Goal: Task Accomplishment & Management: Manage account settings

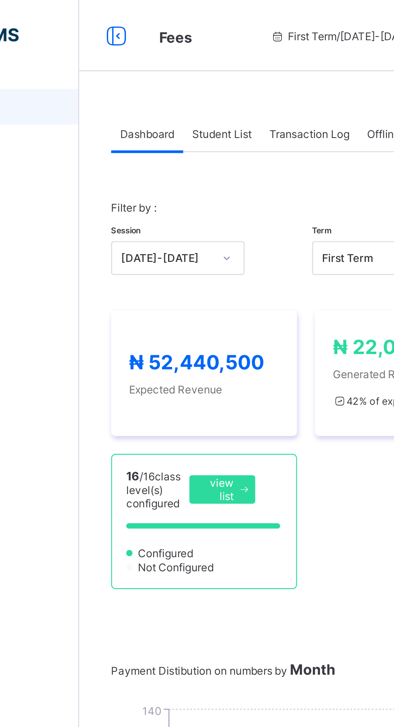
click at [168, 57] on div "Student List" at bounding box center [161, 60] width 35 height 16
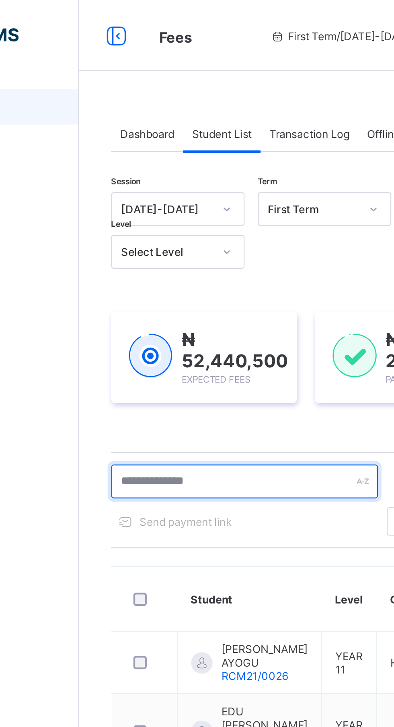
click at [177, 216] on input "text" at bounding box center [171, 217] width 121 height 15
click at [165, 221] on input "text" at bounding box center [171, 217] width 121 height 15
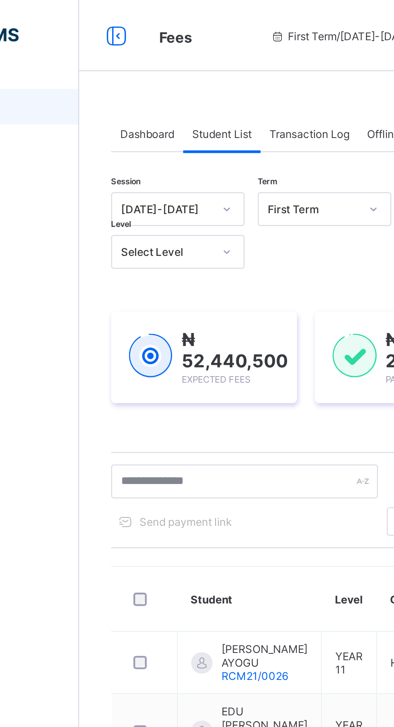
click at [133, 196] on div "Session [DATE]-[DATE] Term First Term Section Select class section Level Select…" at bounding box center [245, 356] width 269 height 538
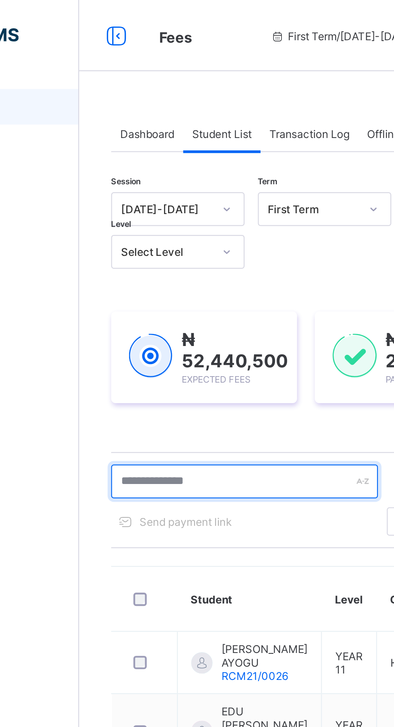
click at [158, 214] on input "text" at bounding box center [171, 217] width 121 height 15
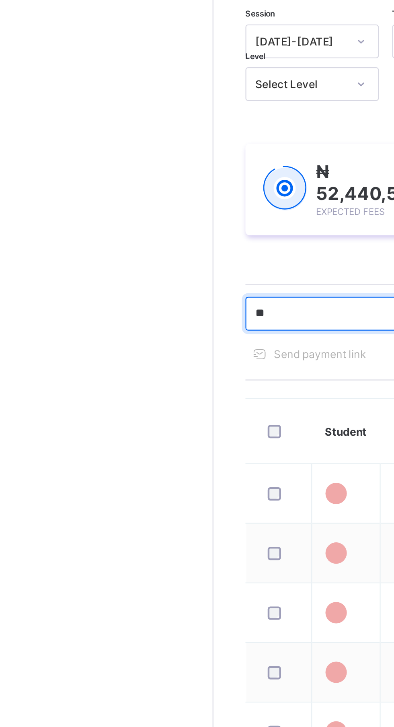
type input "*"
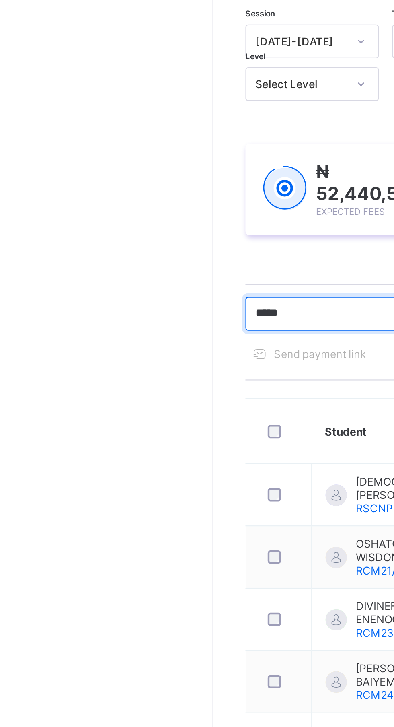
click at [150, 218] on input "*****" at bounding box center [171, 217] width 121 height 15
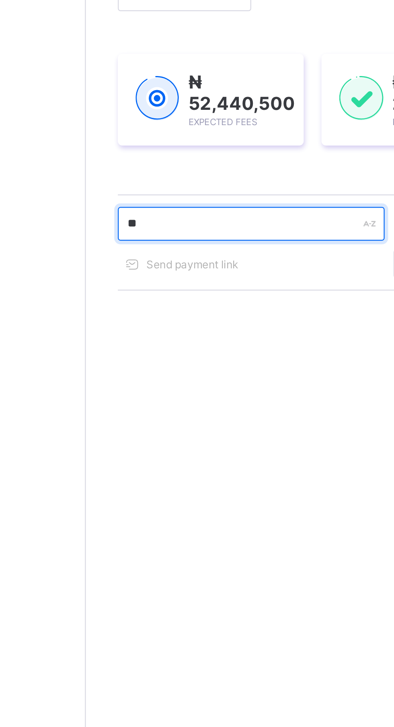
type input "*"
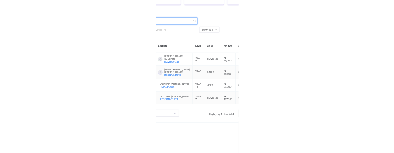
scroll to position [136, 0]
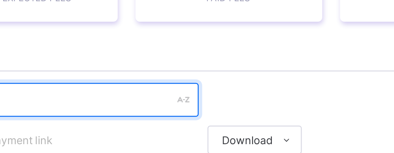
type input "*******"
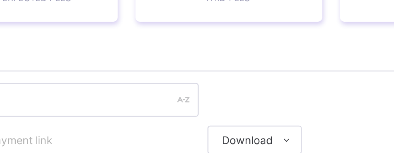
click at [171, 104] on div "Send payment link" at bounding box center [141, 99] width 61 height 13
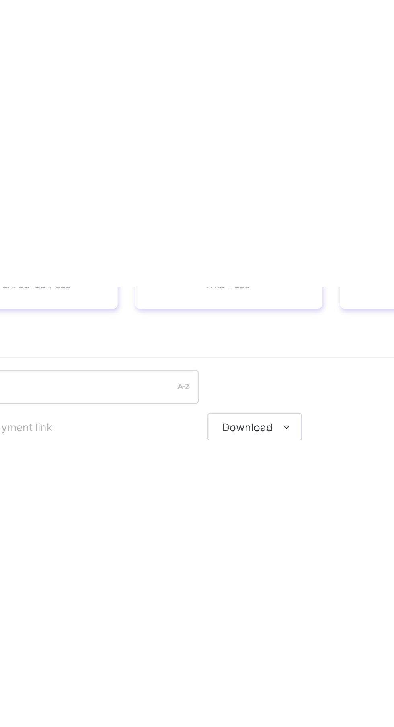
scroll to position [0, 0]
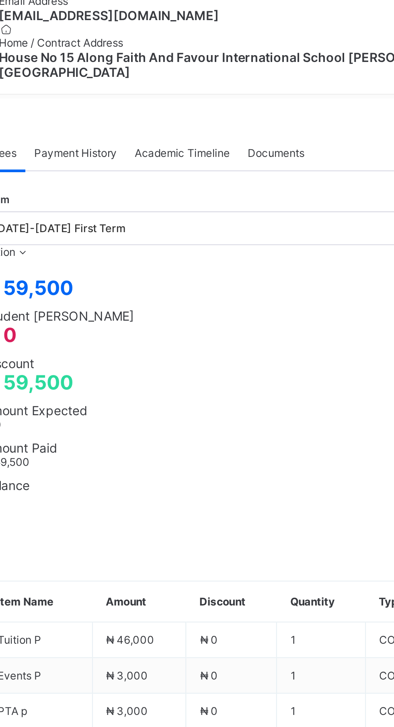
click at [132, 377] on span at bounding box center [128, 374] width 7 height 6
click at [0, 0] on button "Manage Discount" at bounding box center [0, 0] width 0 height 0
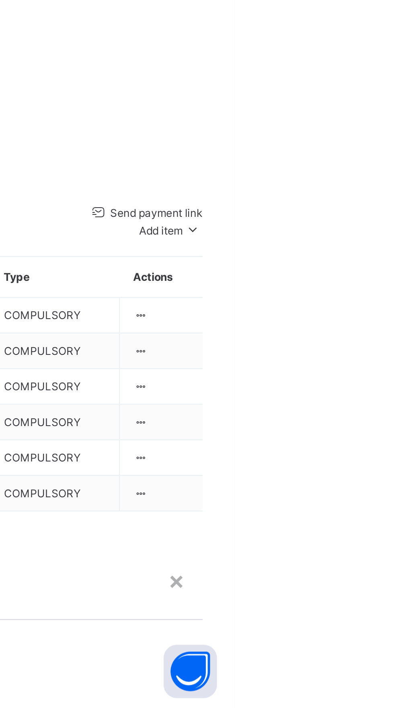
type input "*****"
type input "*"
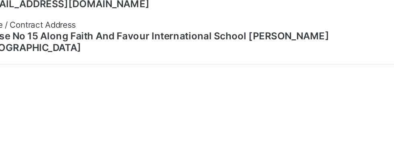
scroll to position [153, 0]
type input "*"
